Goal: Book appointment/travel/reservation

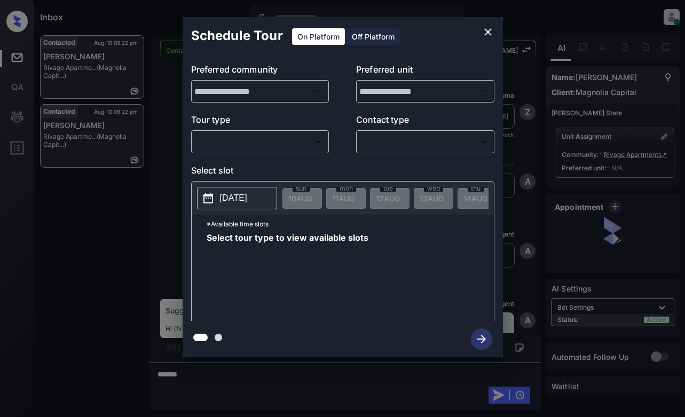
scroll to position [1184, 0]
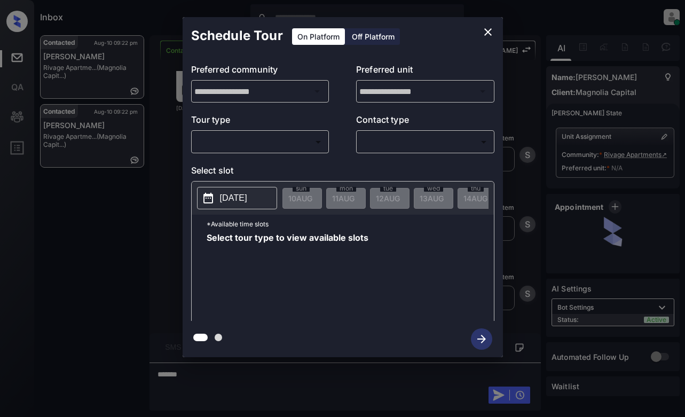
click at [299, 142] on body "Inbox Dominic Ceralde Online Set yourself offline Set yourself on break Profile…" at bounding box center [342, 208] width 685 height 417
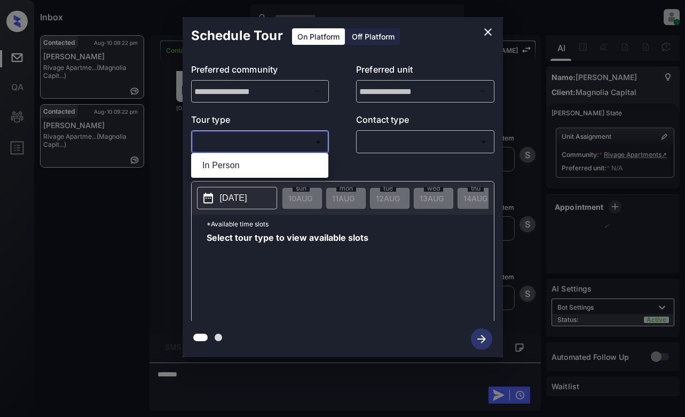
click at [288, 166] on li "In Person" at bounding box center [260, 165] width 132 height 19
type input "********"
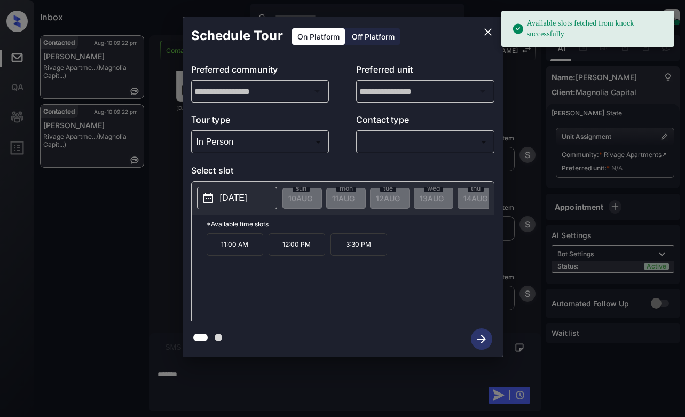
click at [216, 196] on button "2025-08-19" at bounding box center [237, 198] width 80 height 22
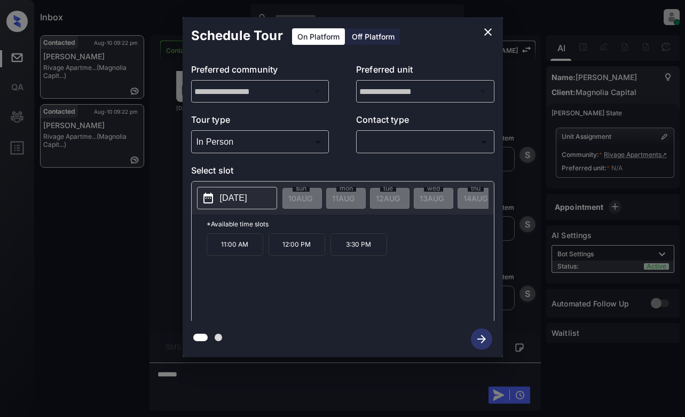
drag, startPoint x: 478, startPoint y: 23, endPoint x: 483, endPoint y: 29, distance: 7.6
click at [480, 23] on div "Schedule Tour On Platform Off Platform" at bounding box center [343, 35] width 320 height 37
click at [483, 32] on icon "close" at bounding box center [488, 32] width 13 height 13
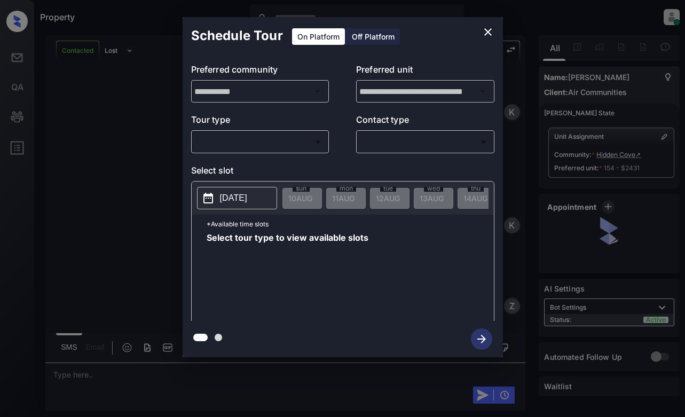
scroll to position [1309, 0]
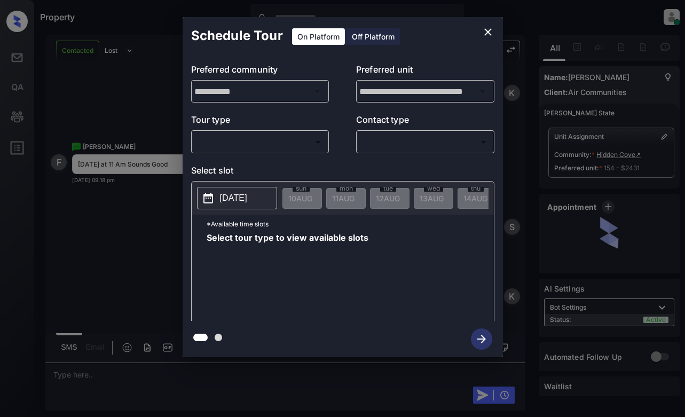
click at [277, 145] on body "Property Dominic Ceralde Online Set yourself offline Set yourself on break Prof…" at bounding box center [342, 208] width 685 height 417
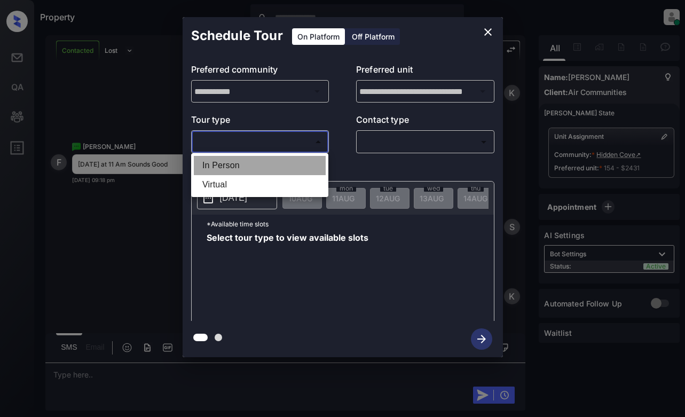
click at [274, 160] on li "In Person" at bounding box center [260, 165] width 132 height 19
type input "********"
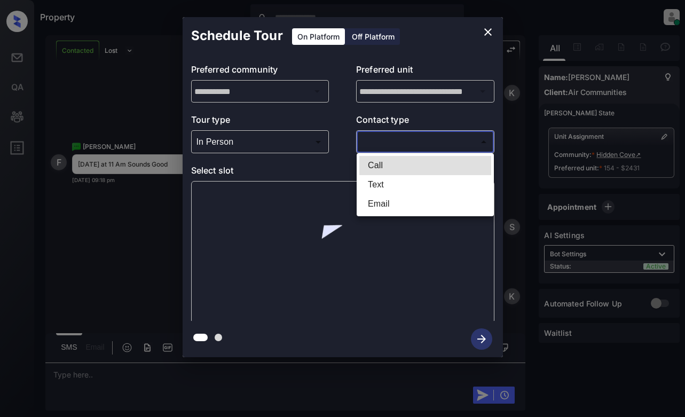
click at [410, 137] on body "Property Dominic Ceralde Online Set yourself offline Set yourself on break Prof…" at bounding box center [342, 208] width 685 height 417
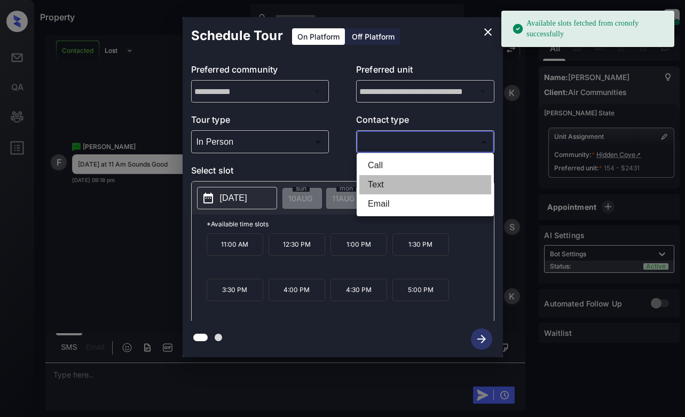
click at [396, 184] on li "Text" at bounding box center [425, 184] width 132 height 19
type input "****"
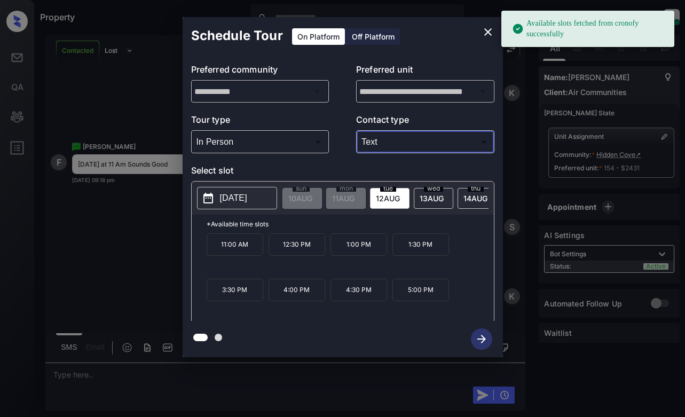
click at [241, 197] on p "2025-08-12" at bounding box center [233, 198] width 27 height 13
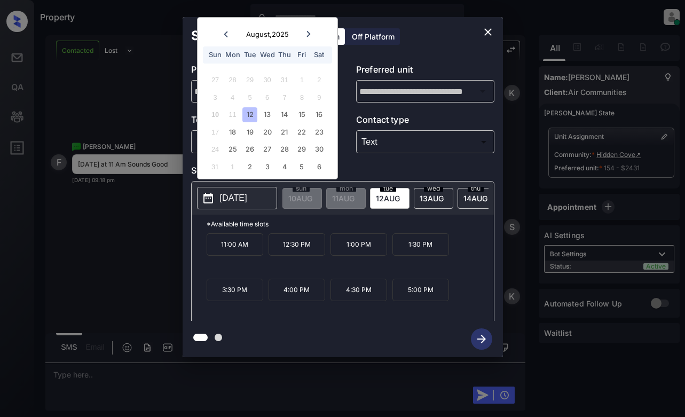
click at [250, 115] on div "12" at bounding box center [250, 114] width 14 height 14
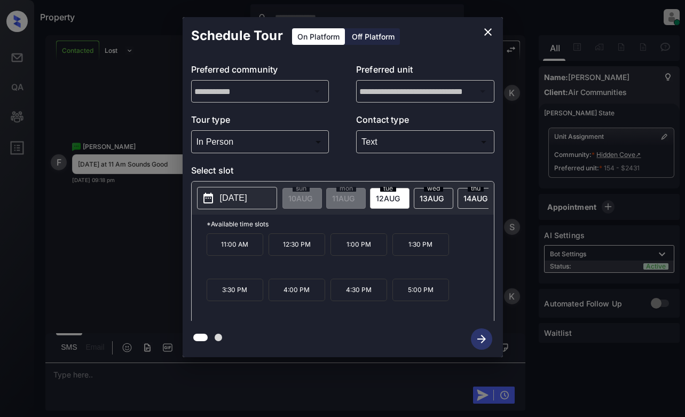
click at [253, 249] on p "11:00 AM" at bounding box center [235, 244] width 57 height 22
click at [490, 37] on icon "close" at bounding box center [488, 32] width 13 height 13
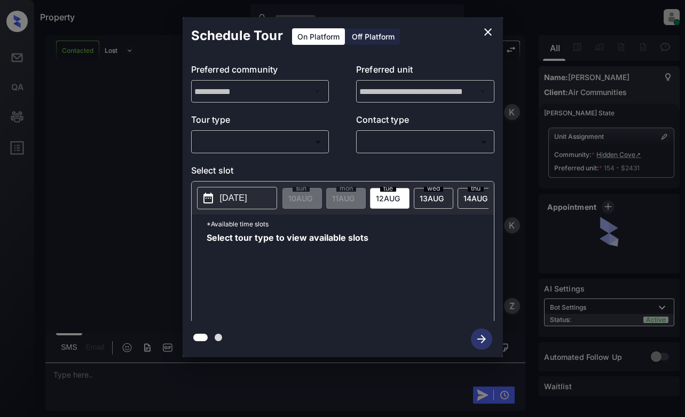
scroll to position [1362, 0]
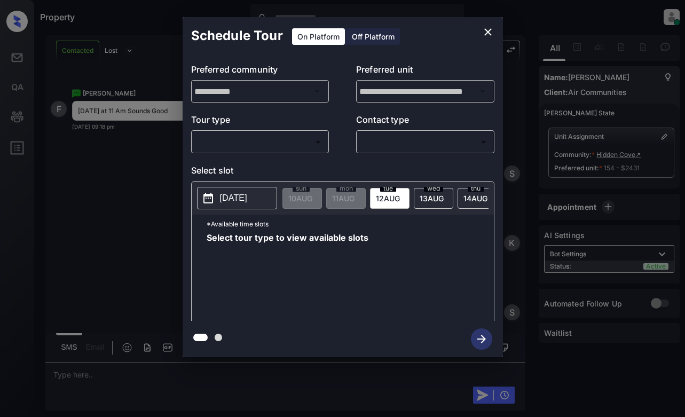
click at [324, 137] on body "Property Dominic Ceralde Online Set yourself offline Set yourself on break Prof…" at bounding box center [342, 208] width 685 height 417
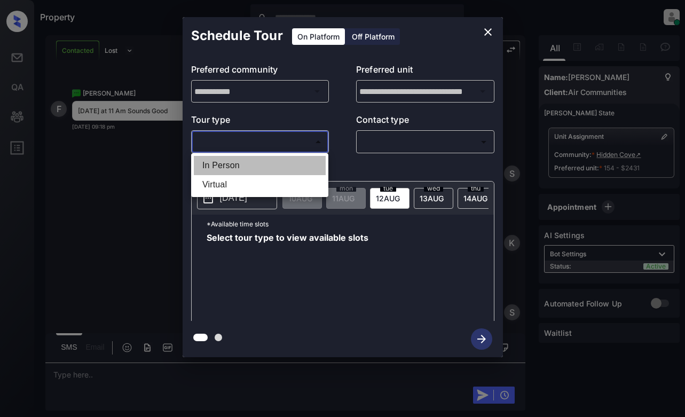
click at [305, 160] on li "In Person" at bounding box center [260, 165] width 132 height 19
type input "********"
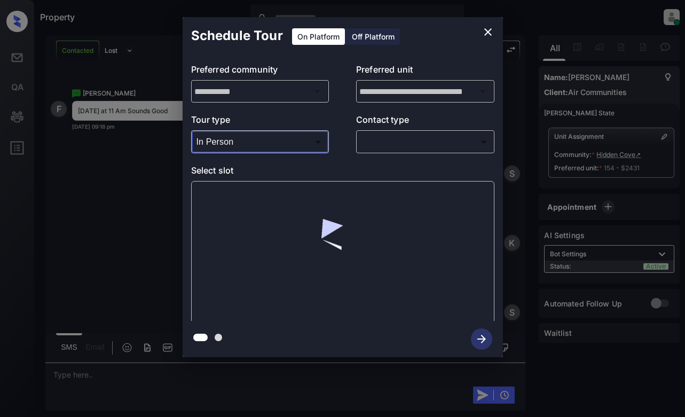
click at [430, 138] on body "Property Dominic Ceralde Online Set yourself offline Set yourself on break Prof…" at bounding box center [342, 208] width 685 height 417
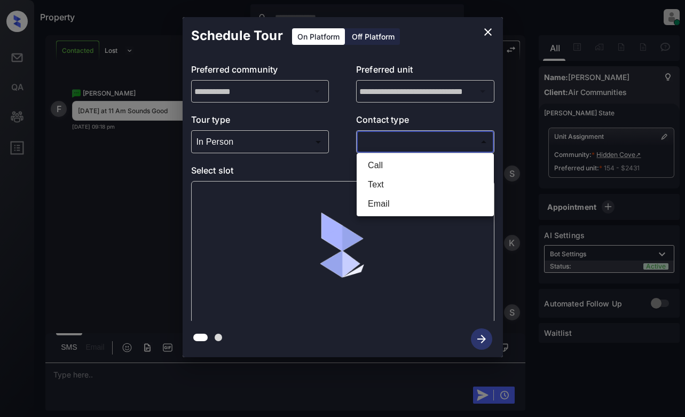
click at [428, 177] on li "Text" at bounding box center [425, 184] width 132 height 19
type input "****"
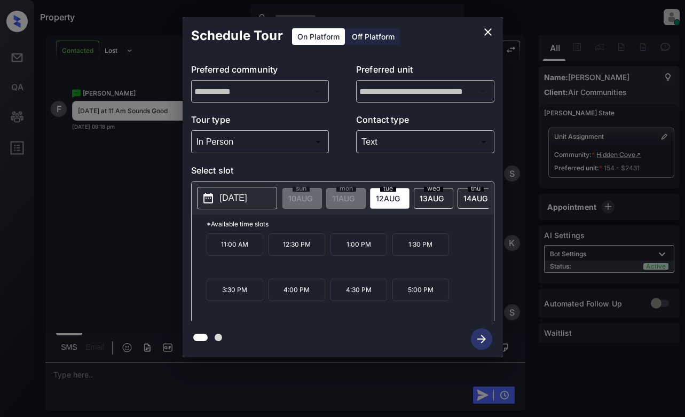
click at [246, 256] on p "11:00 AM" at bounding box center [235, 244] width 57 height 22
click at [480, 339] on icon "button" at bounding box center [482, 339] width 9 height 9
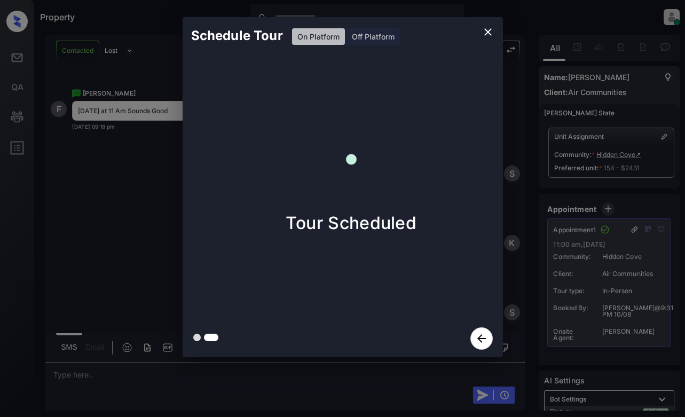
click at [125, 212] on div "Schedule Tour On Platform Off Platform Tour Scheduled" at bounding box center [342, 187] width 685 height 374
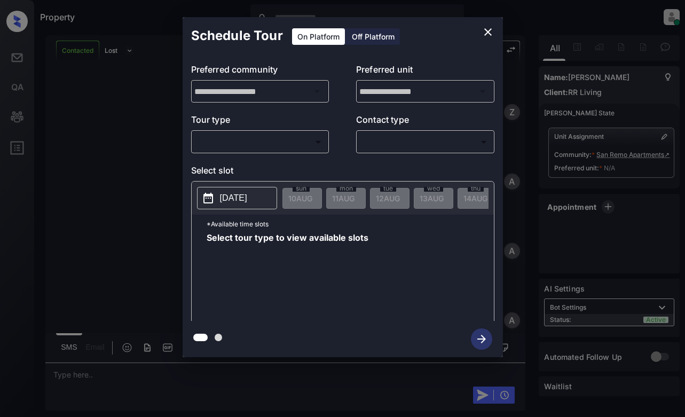
scroll to position [453, 0]
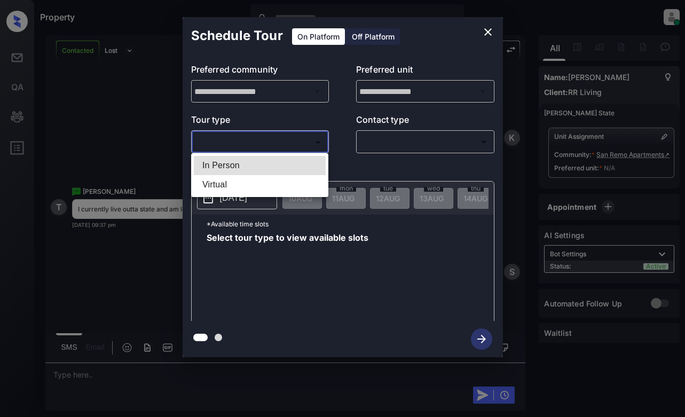
click at [304, 140] on body "Property [PERSON_NAME] Online Set yourself offline Set yourself on break Profil…" at bounding box center [342, 208] width 685 height 417
click at [489, 29] on div at bounding box center [342, 208] width 685 height 417
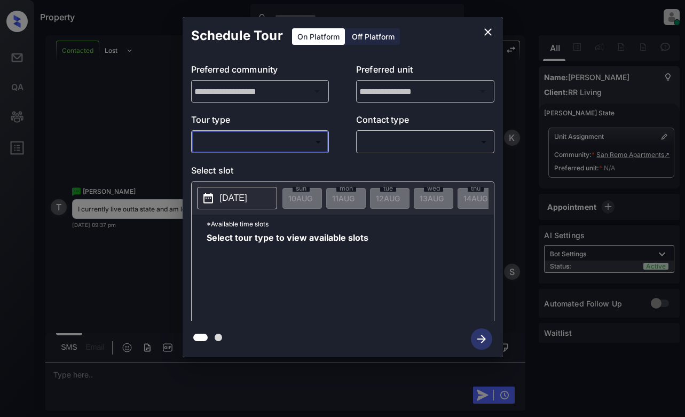
click at [483, 29] on icon "close" at bounding box center [488, 32] width 13 height 13
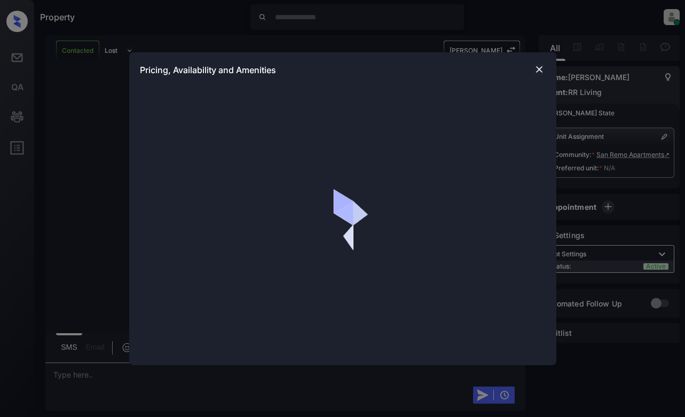
scroll to position [928, 0]
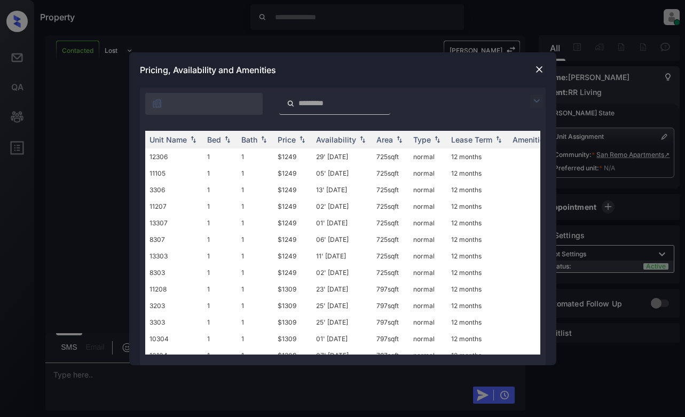
click at [537, 101] on img at bounding box center [536, 101] width 13 height 13
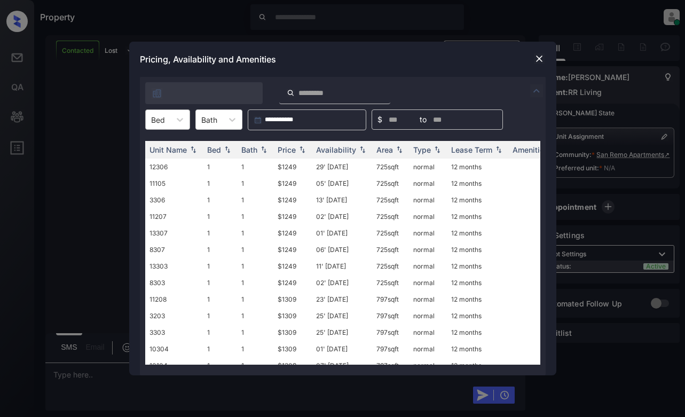
click at [151, 121] on input "text" at bounding box center [152, 119] width 2 height 9
click at [169, 159] on div "2" at bounding box center [167, 164] width 45 height 19
click at [290, 151] on div "Price" at bounding box center [287, 149] width 18 height 9
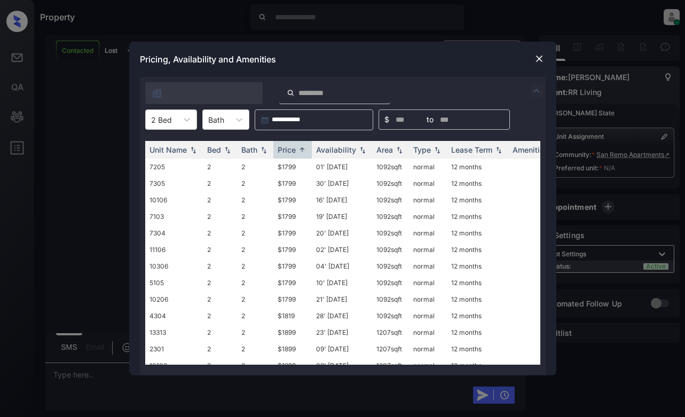
click at [547, 61] on div "Pricing, Availability and Amenities" at bounding box center [342, 59] width 427 height 35
click at [544, 58] on img at bounding box center [539, 58] width 11 height 11
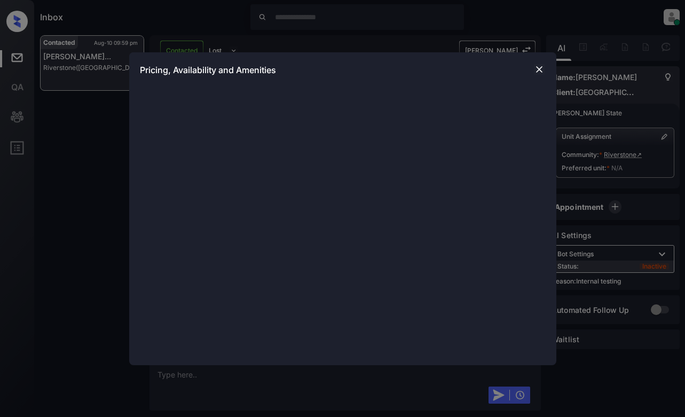
scroll to position [1771, 0]
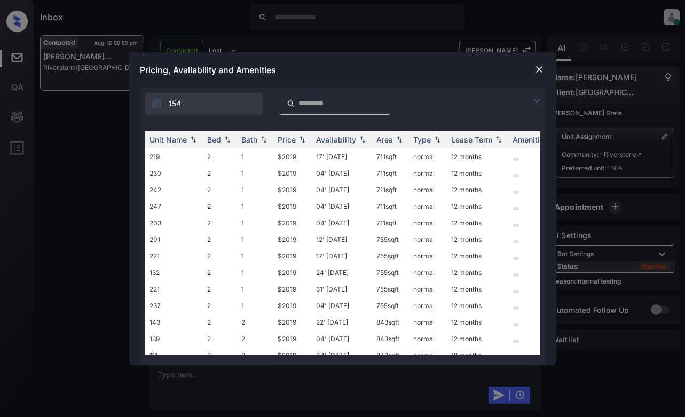
click at [535, 103] on img at bounding box center [536, 101] width 13 height 13
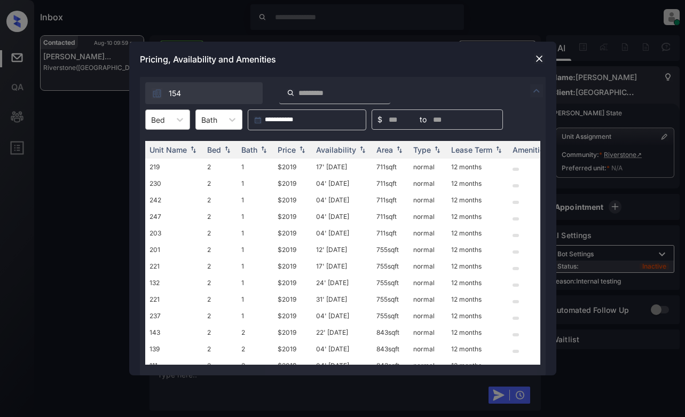
click at [149, 121] on div "Bed" at bounding box center [158, 119] width 25 height 15
click at [168, 152] on div "2" at bounding box center [167, 145] width 45 height 19
click at [309, 147] on th "Price" at bounding box center [292, 150] width 38 height 18
click at [290, 163] on td "$2019" at bounding box center [292, 167] width 38 height 17
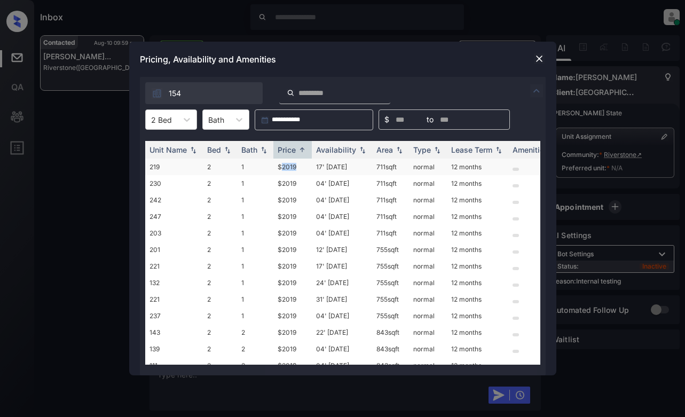
click at [290, 163] on td "$2019" at bounding box center [292, 167] width 38 height 17
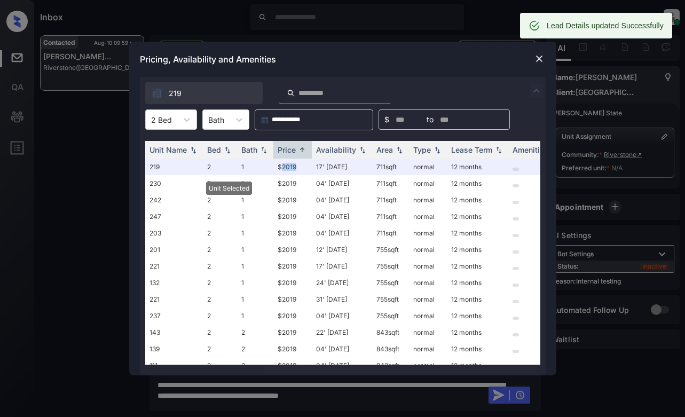
click at [536, 60] on img at bounding box center [539, 58] width 11 height 11
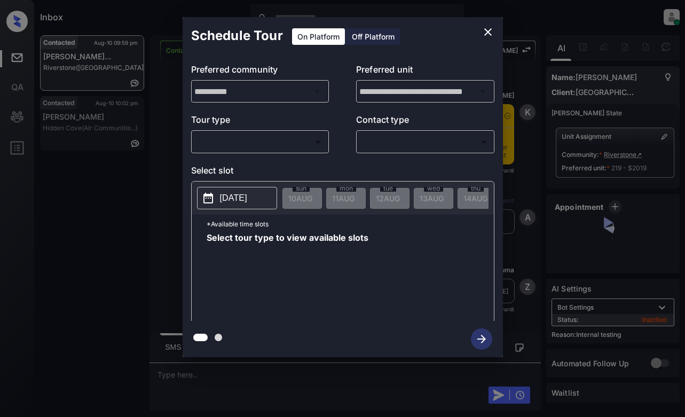
scroll to position [919, 0]
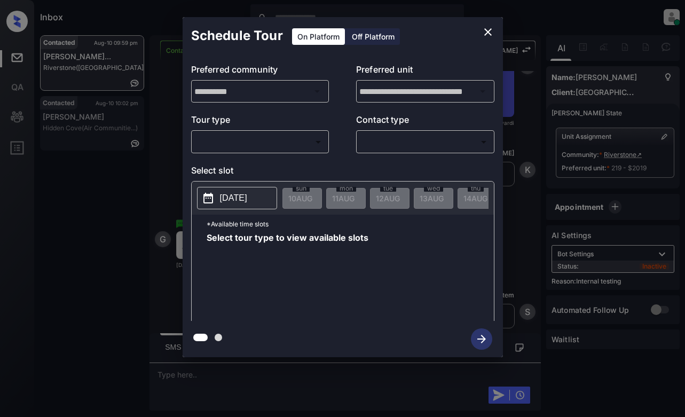
click at [260, 143] on body "Inbox [PERSON_NAME] Online Set yourself offline Set yourself on break Profile S…" at bounding box center [342, 208] width 685 height 417
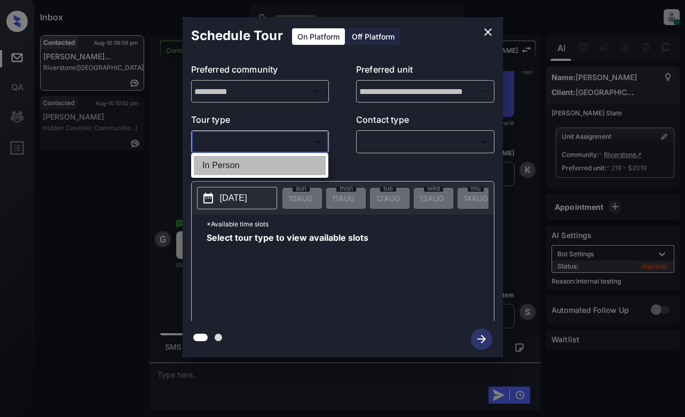
click at [260, 168] on li "In Person" at bounding box center [260, 165] width 132 height 19
type input "********"
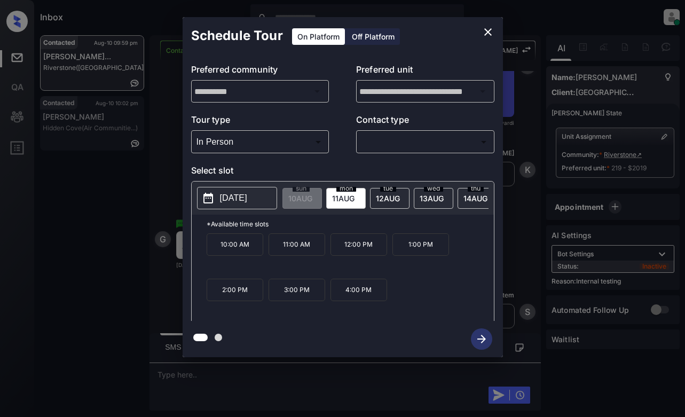
click at [247, 193] on p "[DATE]" at bounding box center [233, 198] width 27 height 13
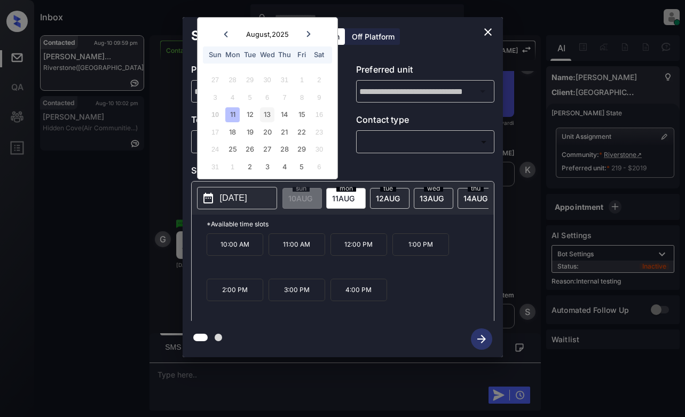
click at [268, 116] on div "13" at bounding box center [267, 114] width 14 height 14
click at [493, 26] on icon "close" at bounding box center [488, 32] width 13 height 13
